Goal: Find specific page/section: Find specific page/section

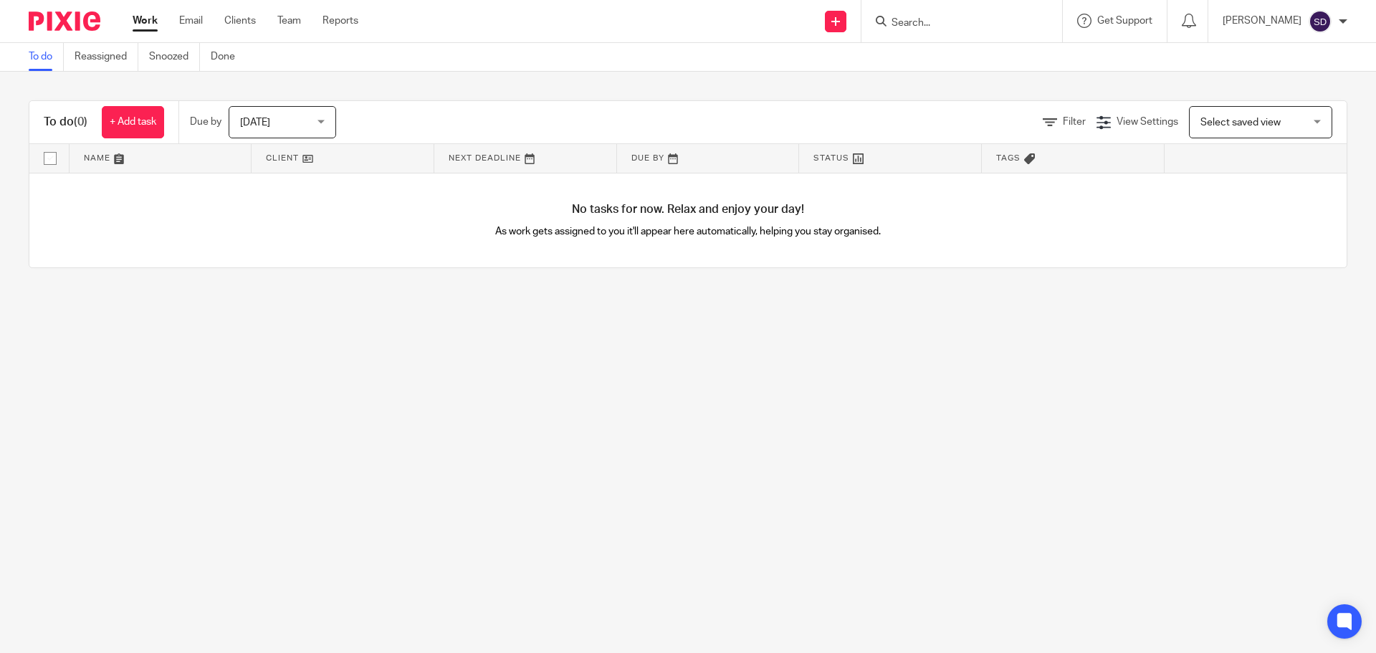
click at [902, 18] on input "Search" at bounding box center [954, 23] width 129 height 13
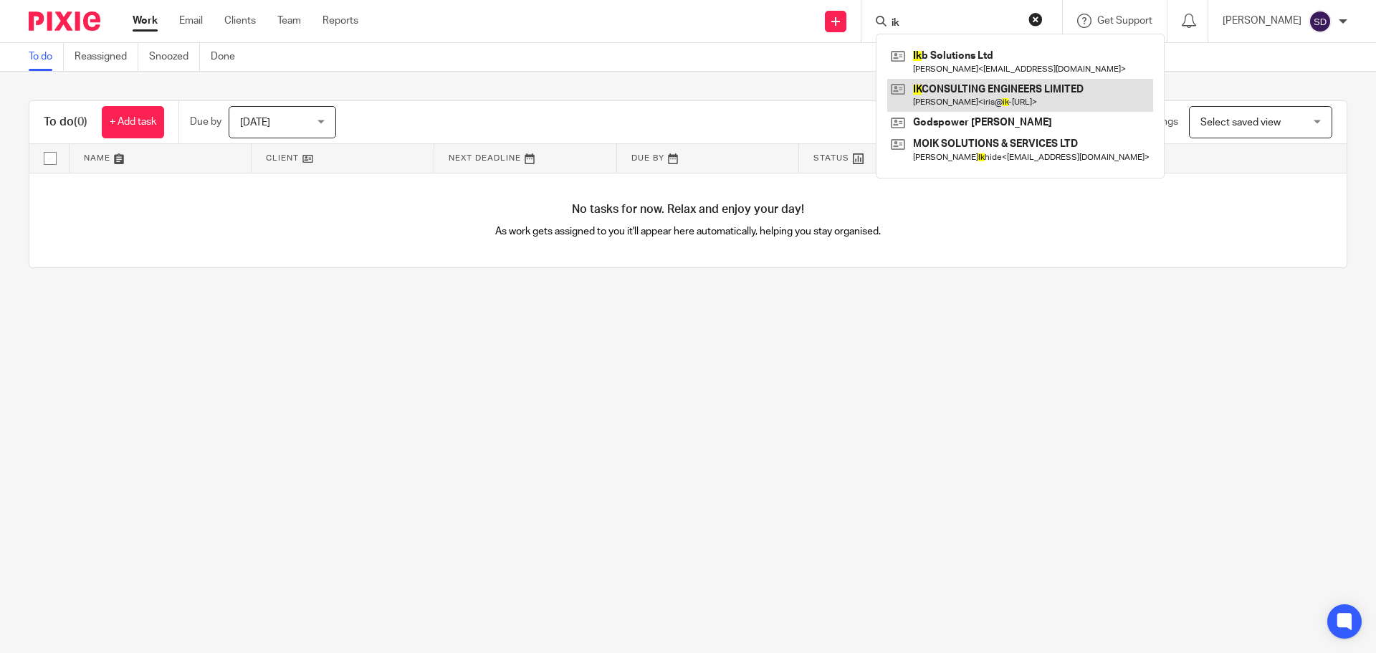
type input "ik"
click at [1003, 87] on link at bounding box center [1020, 95] width 266 height 33
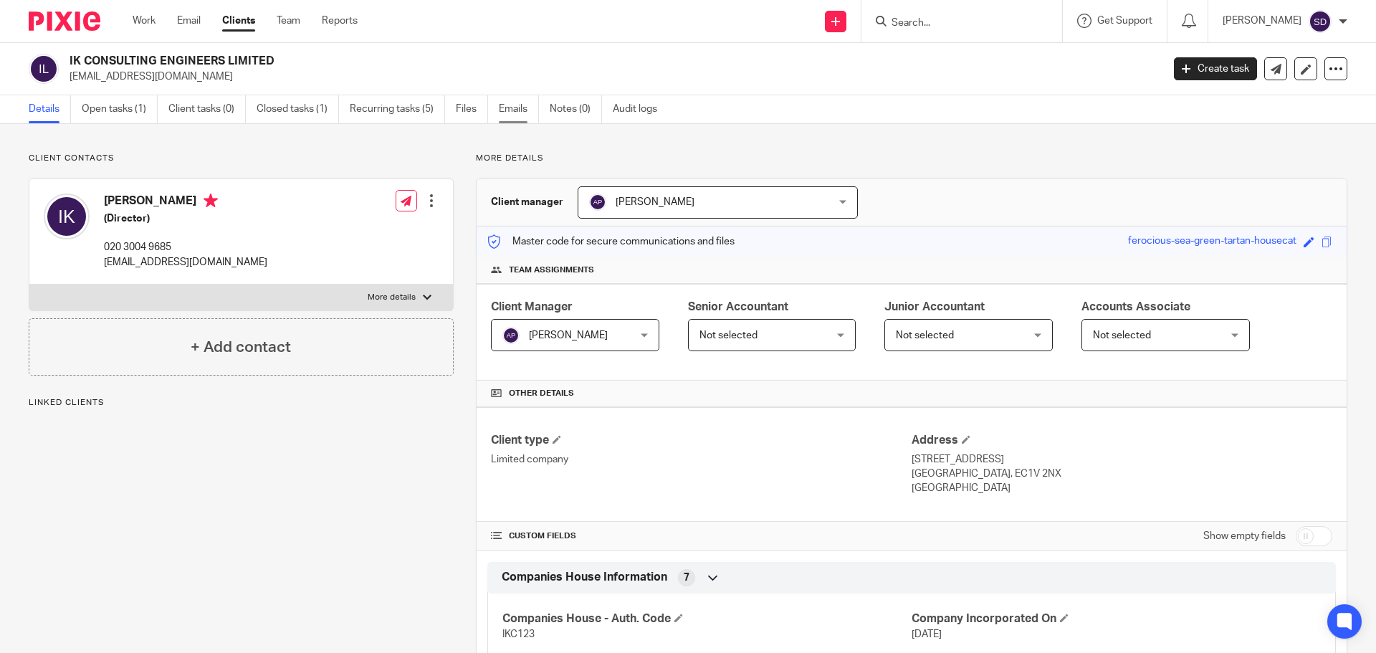
click at [525, 104] on link "Emails" at bounding box center [519, 109] width 40 height 28
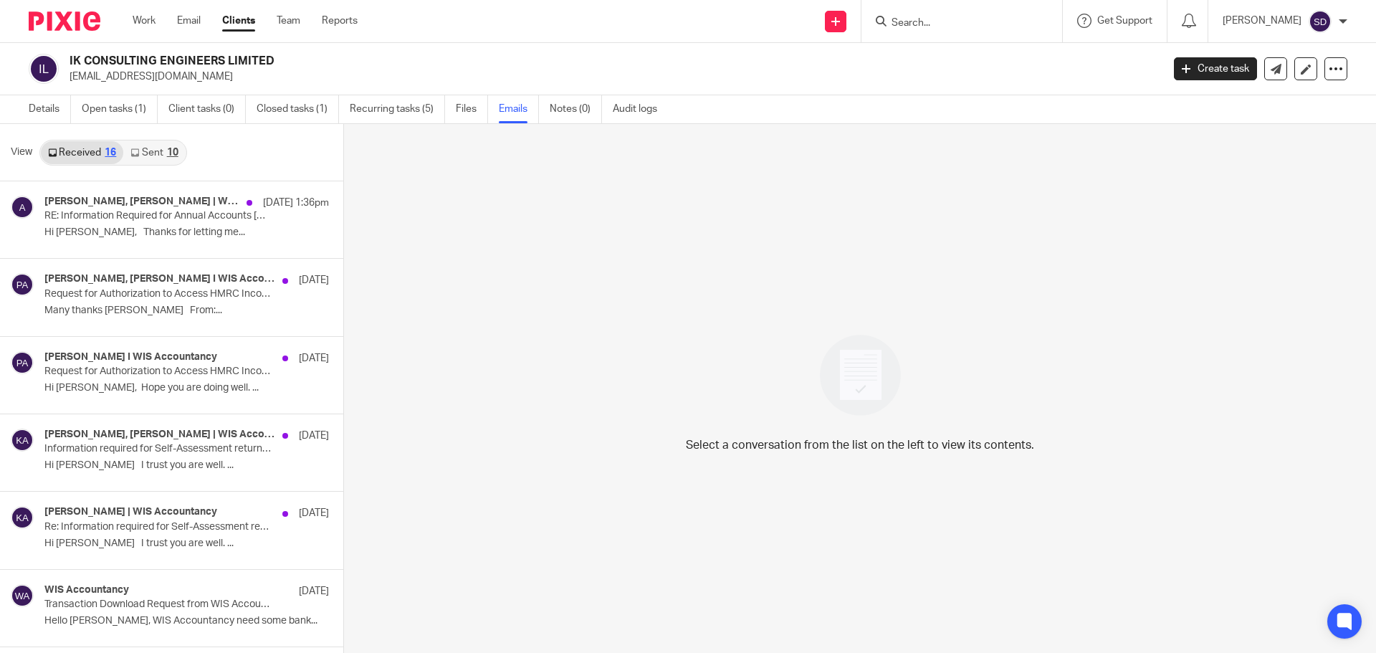
click at [163, 157] on link "Sent 10" at bounding box center [154, 152] width 62 height 23
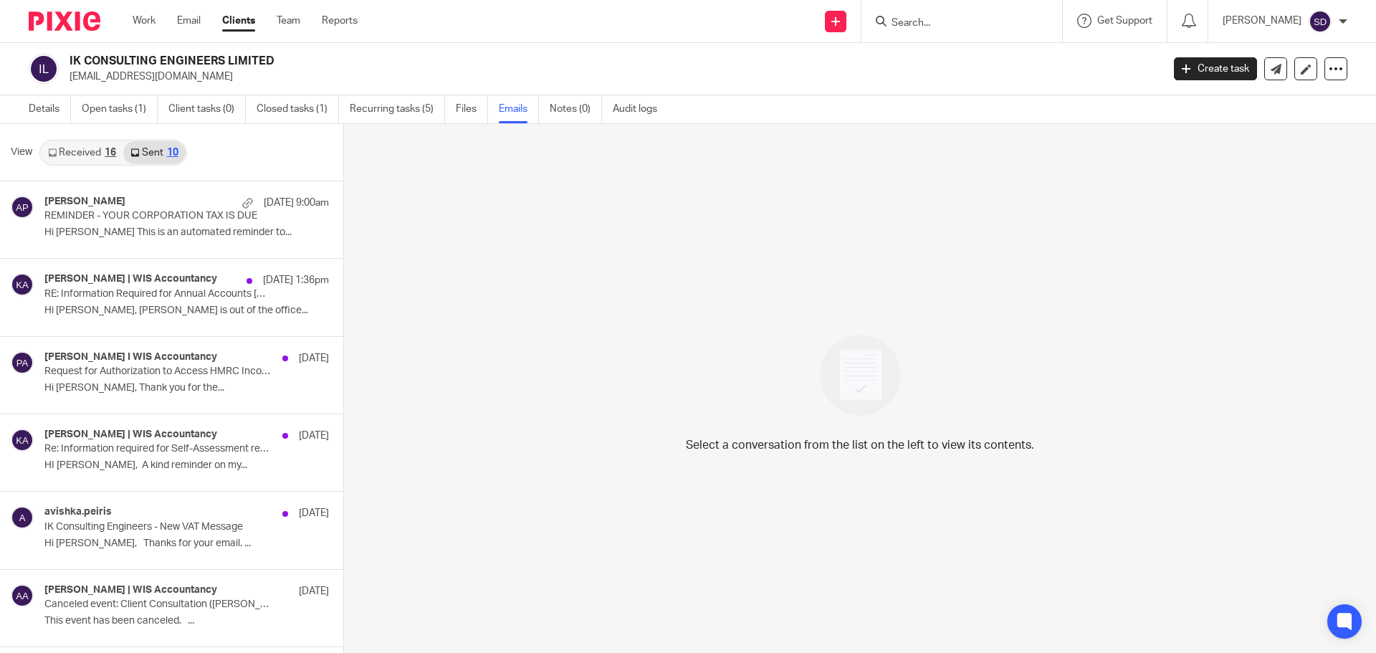
scroll to position [2, 0]
